Goal: Task Accomplishment & Management: Manage account settings

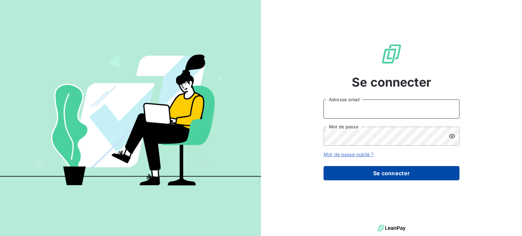
type input "carole.panechou@tamarins.re"
click at [364, 168] on button "Se connecter" at bounding box center [392, 173] width 136 height 14
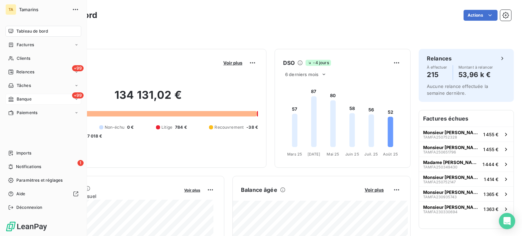
click at [33, 98] on div "+99 Banque" at bounding box center [43, 99] width 76 height 11
